Goal: Find specific page/section: Find specific page/section

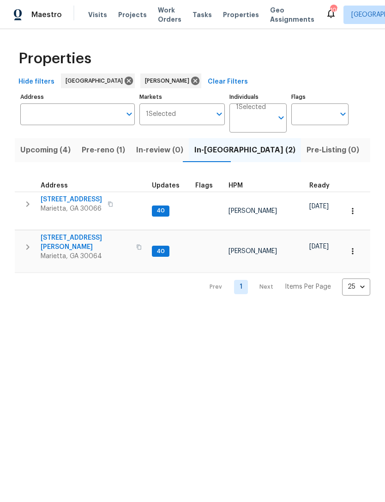
click at [79, 199] on span "[STREET_ADDRESS]" at bounding box center [71, 199] width 61 height 9
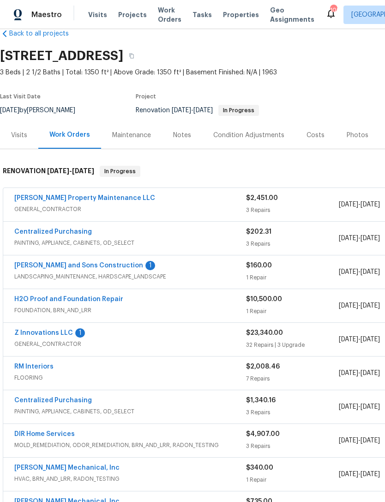
scroll to position [18, 0]
click at [85, 268] on link "Reyes and Sons Construction" at bounding box center [78, 265] width 129 height 6
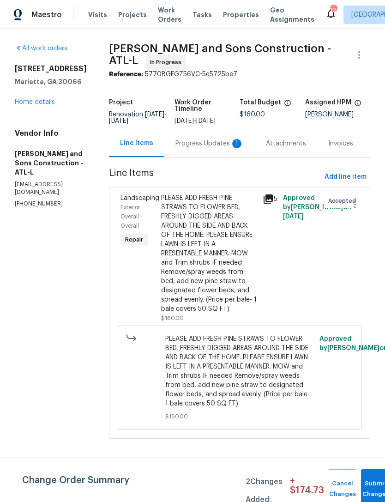
click at [202, 142] on div "Progress Updates 1" at bounding box center [210, 143] width 68 height 9
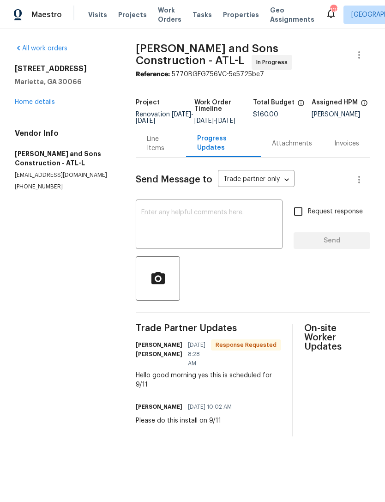
click at [49, 99] on link "Home details" at bounding box center [35, 102] width 40 height 6
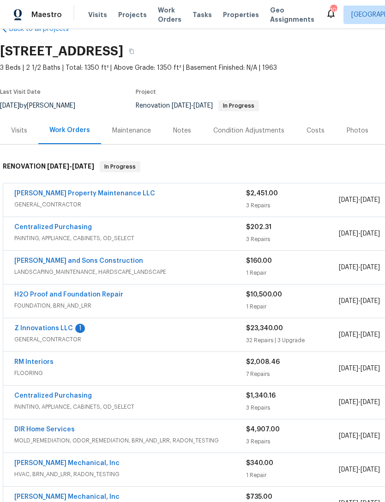
scroll to position [23, 0]
click at [49, 329] on link "Z Innovations LLC" at bounding box center [43, 328] width 59 height 6
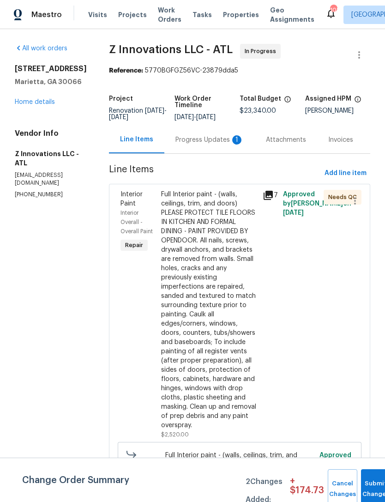
click at [213, 138] on div "Progress Updates 1" at bounding box center [210, 139] width 68 height 9
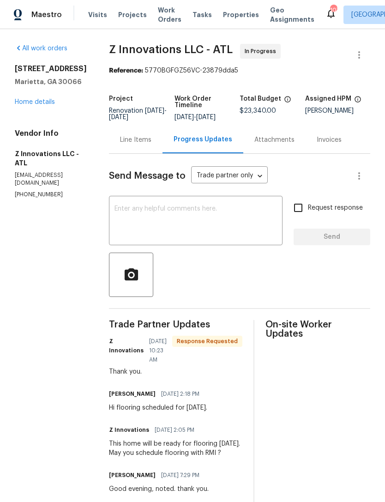
click at [40, 103] on link "Home details" at bounding box center [35, 102] width 40 height 6
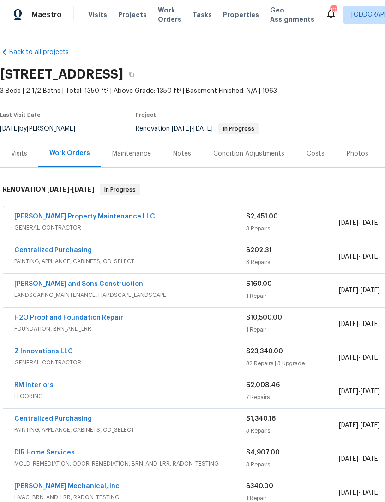
click at [21, 156] on div "Visits" at bounding box center [19, 153] width 16 height 9
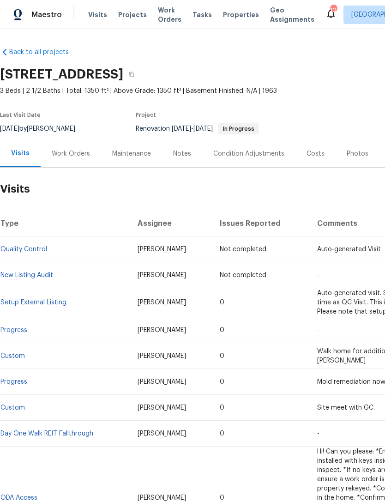
click at [182, 152] on div "Notes" at bounding box center [182, 153] width 18 height 9
